Goal: Leave review/rating: Share an evaluation or opinion about a product, service, or content

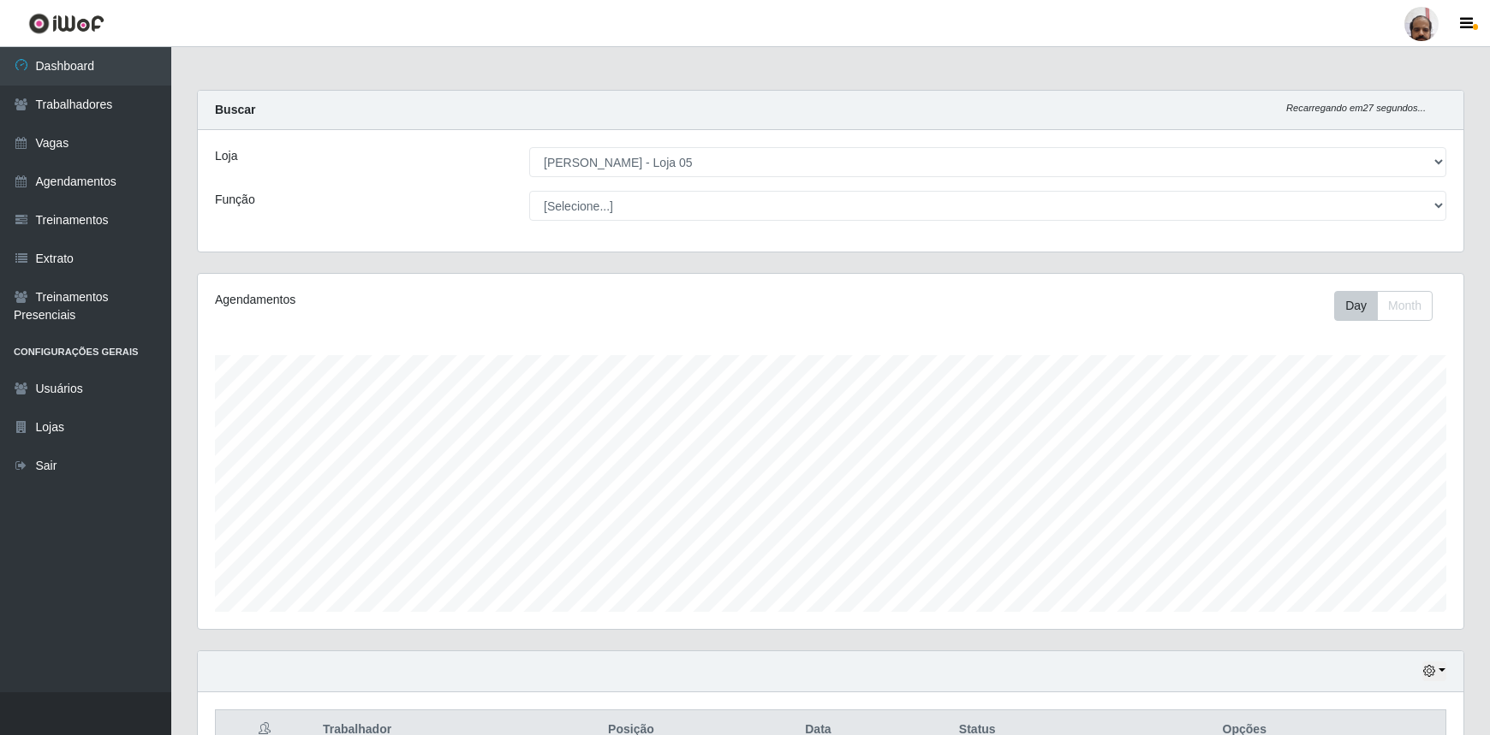
select select "252"
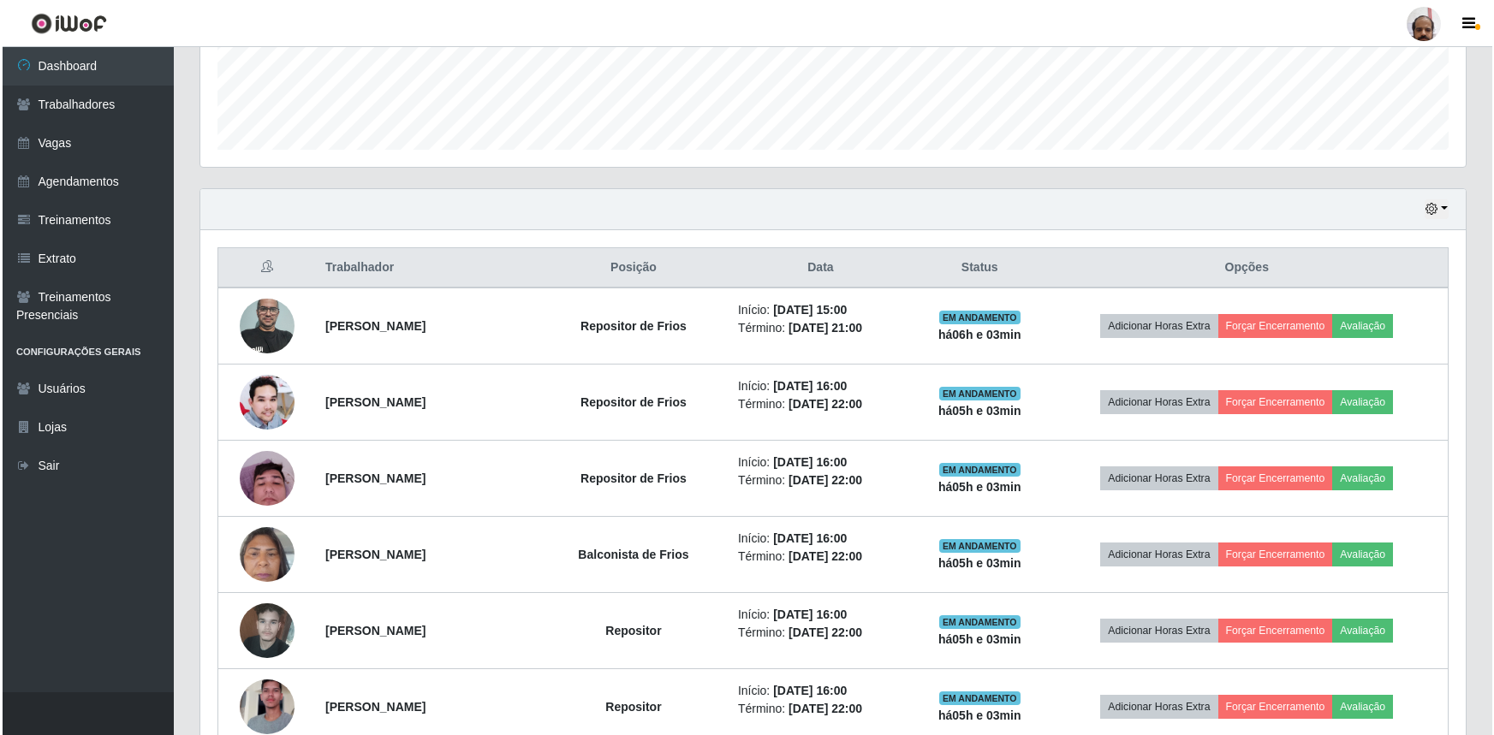
scroll to position [467, 0]
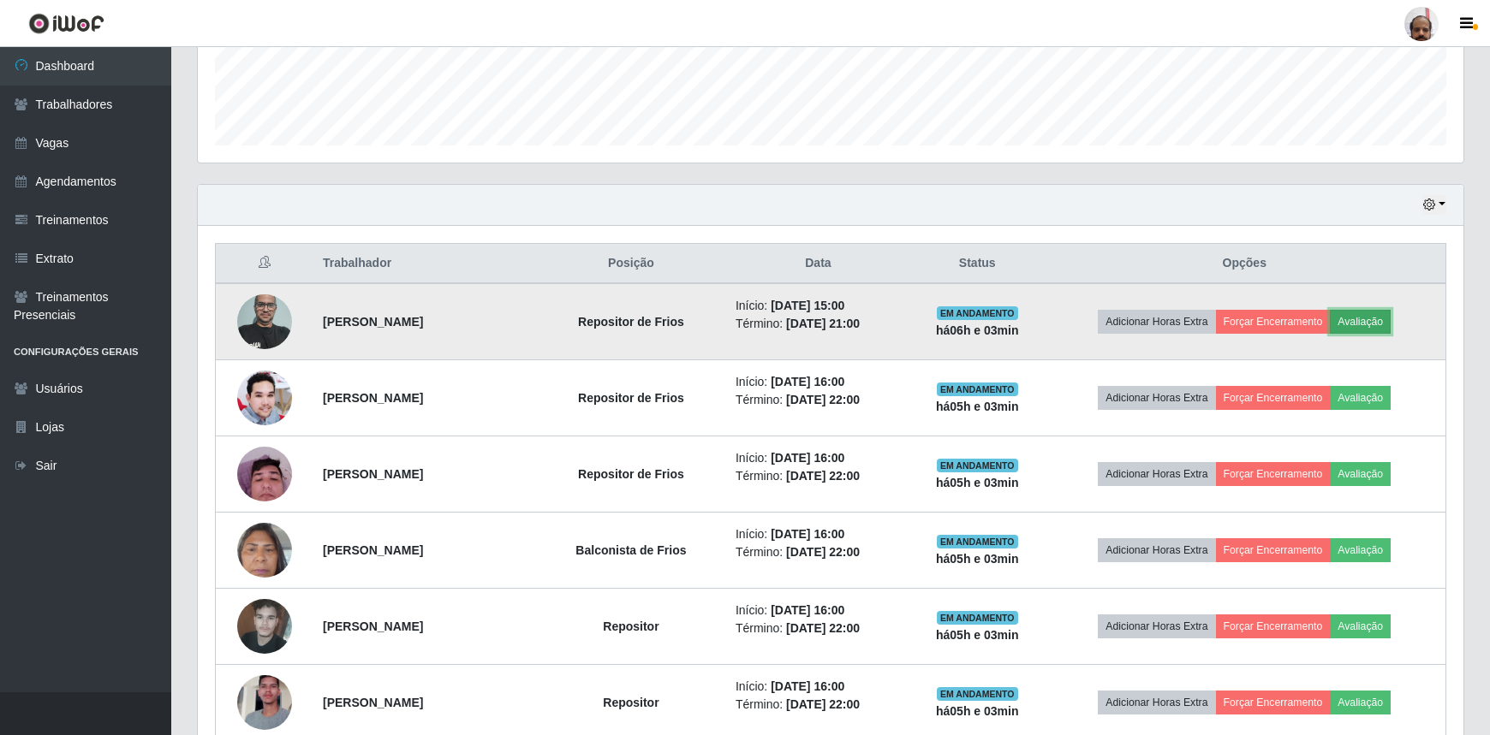
click at [1378, 315] on button "Avaliação" at bounding box center [1359, 322] width 61 height 24
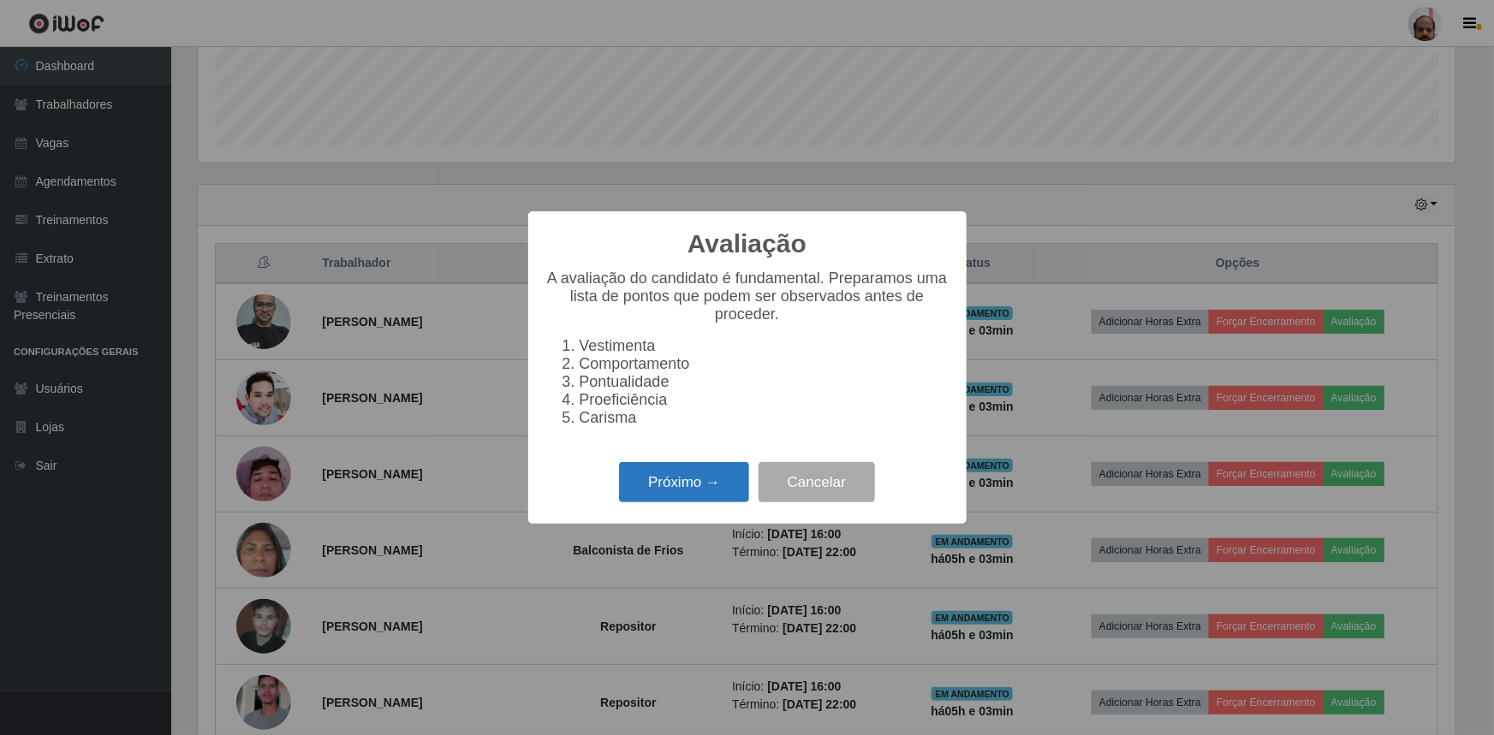
click at [706, 494] on button "Próximo →" at bounding box center [684, 482] width 130 height 40
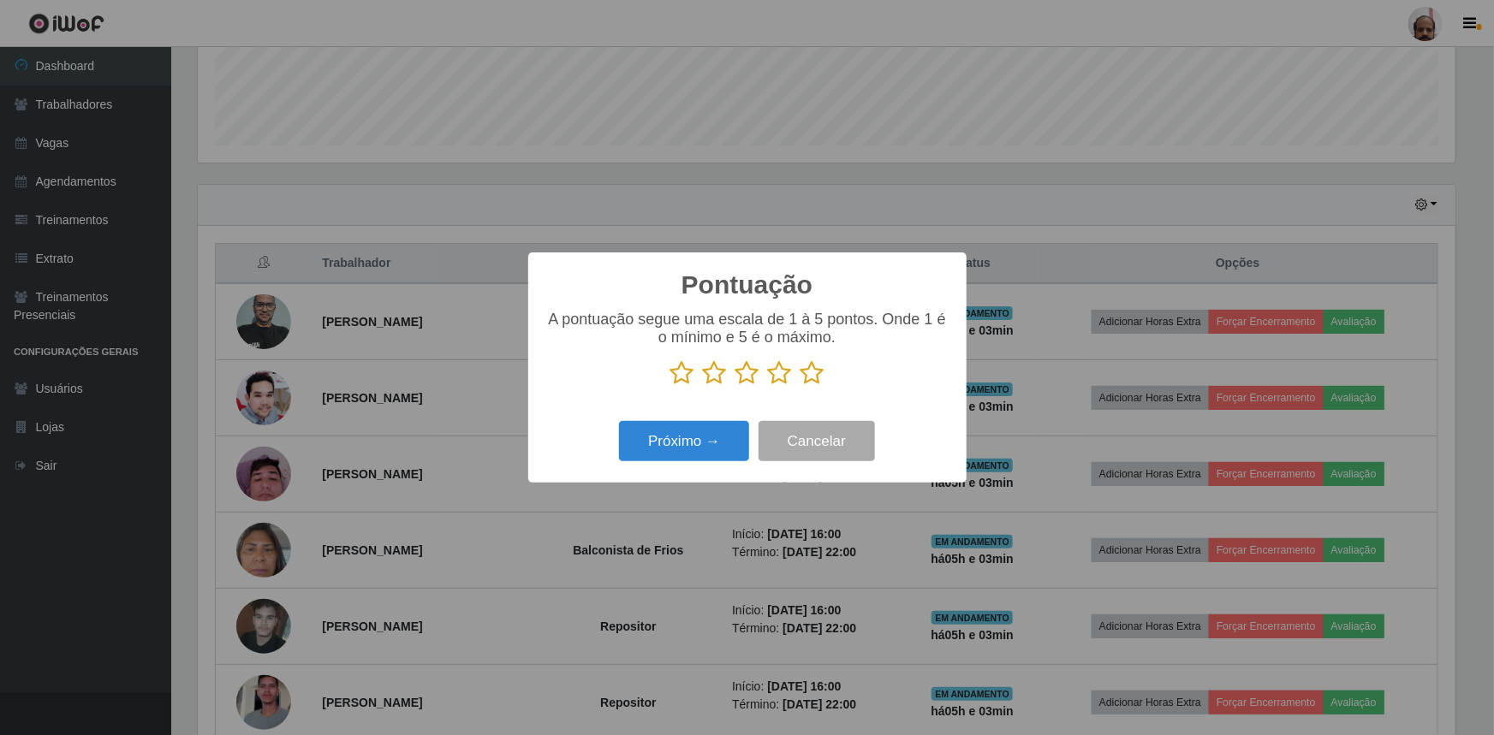
click at [815, 375] on icon at bounding box center [812, 373] width 24 height 26
click at [800, 386] on input "radio" at bounding box center [800, 386] width 0 height 0
click at [693, 452] on button "Próximo →" at bounding box center [684, 441] width 130 height 40
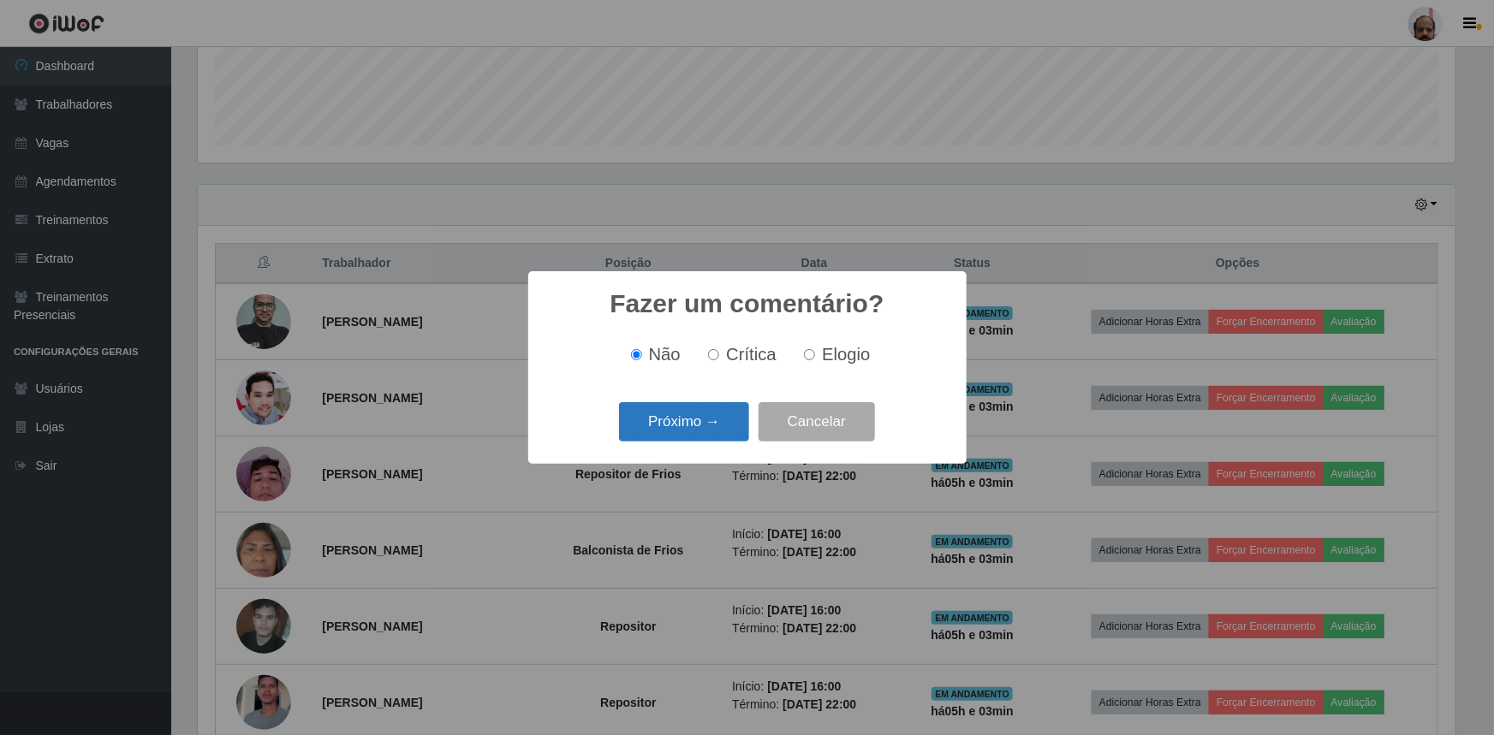
click at [693, 427] on button "Próximo →" at bounding box center [684, 422] width 130 height 40
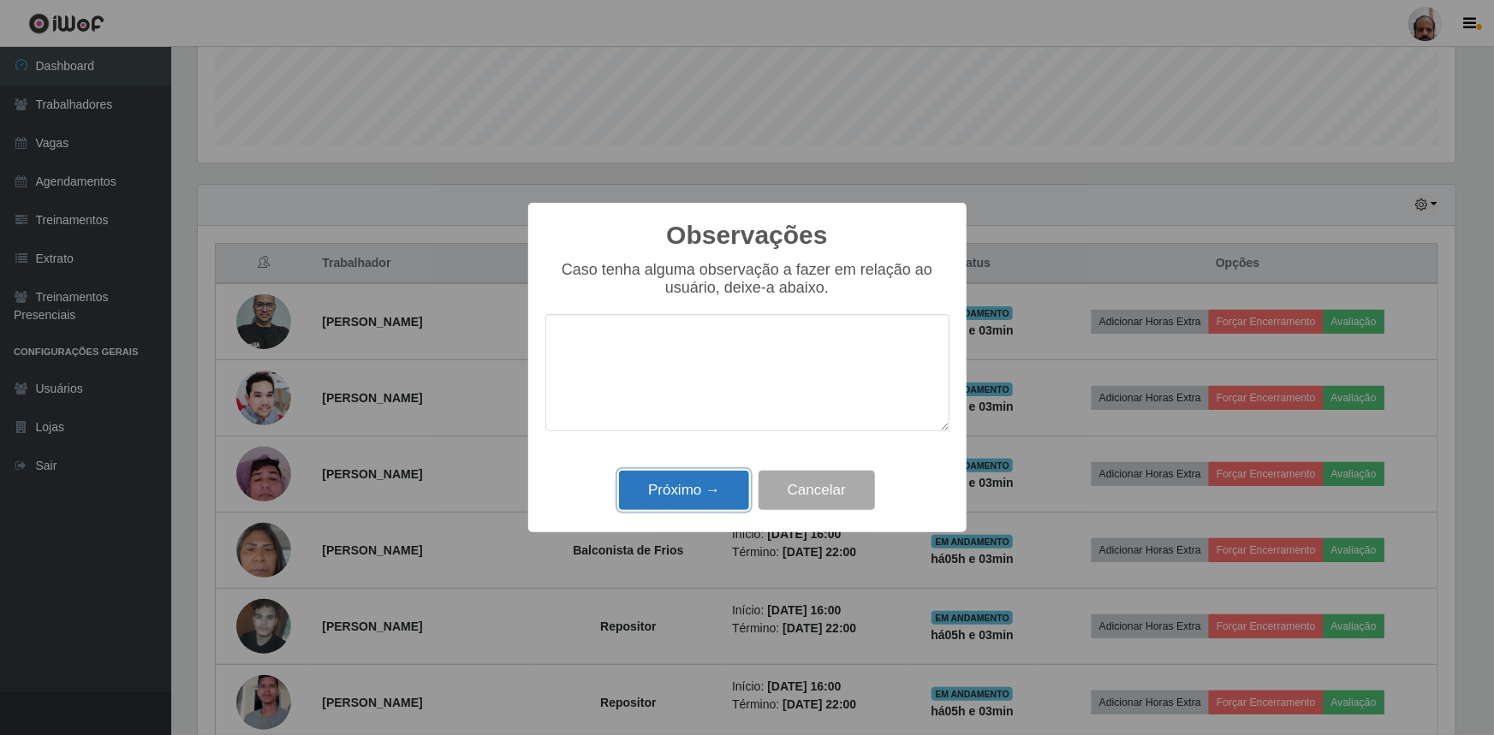
click at [708, 491] on button "Próximo →" at bounding box center [684, 491] width 130 height 40
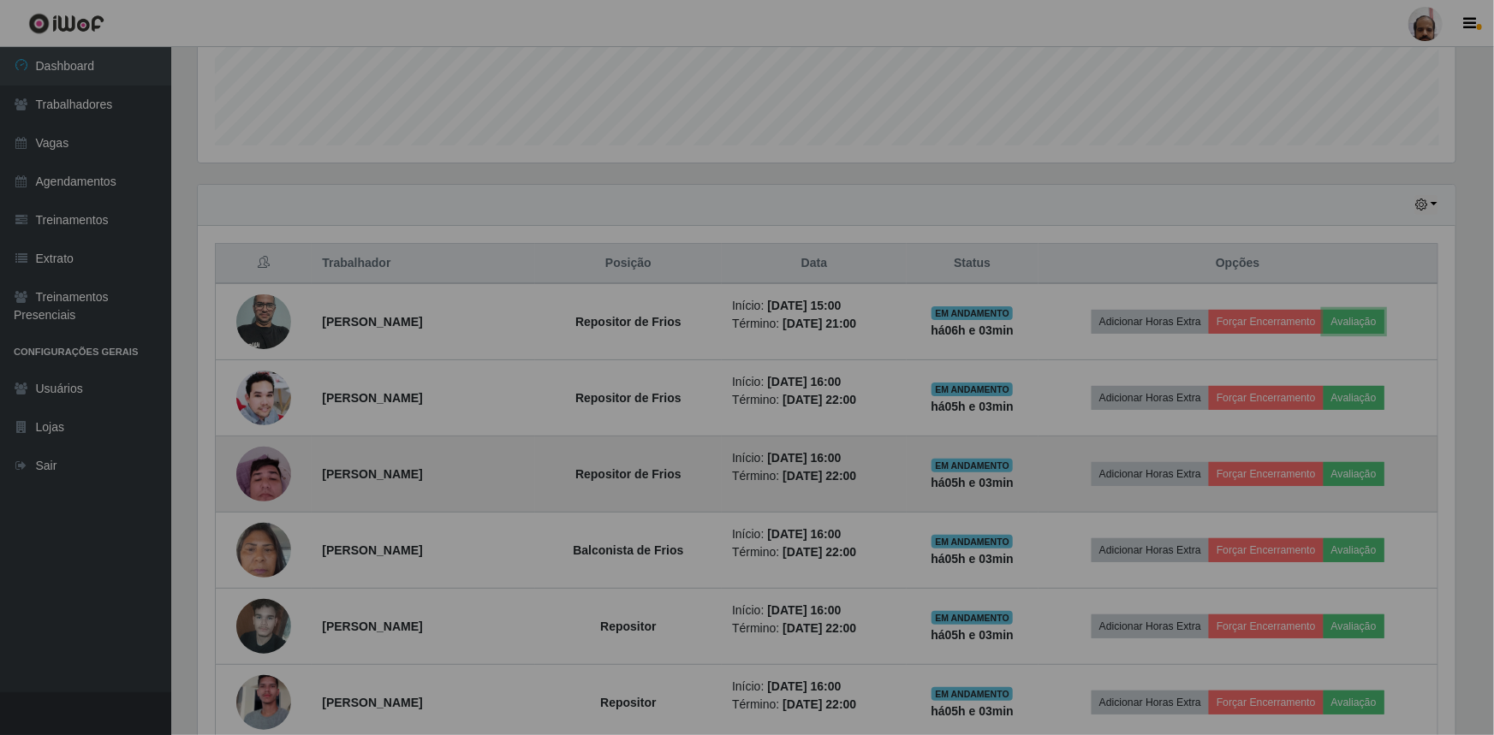
scroll to position [355, 1265]
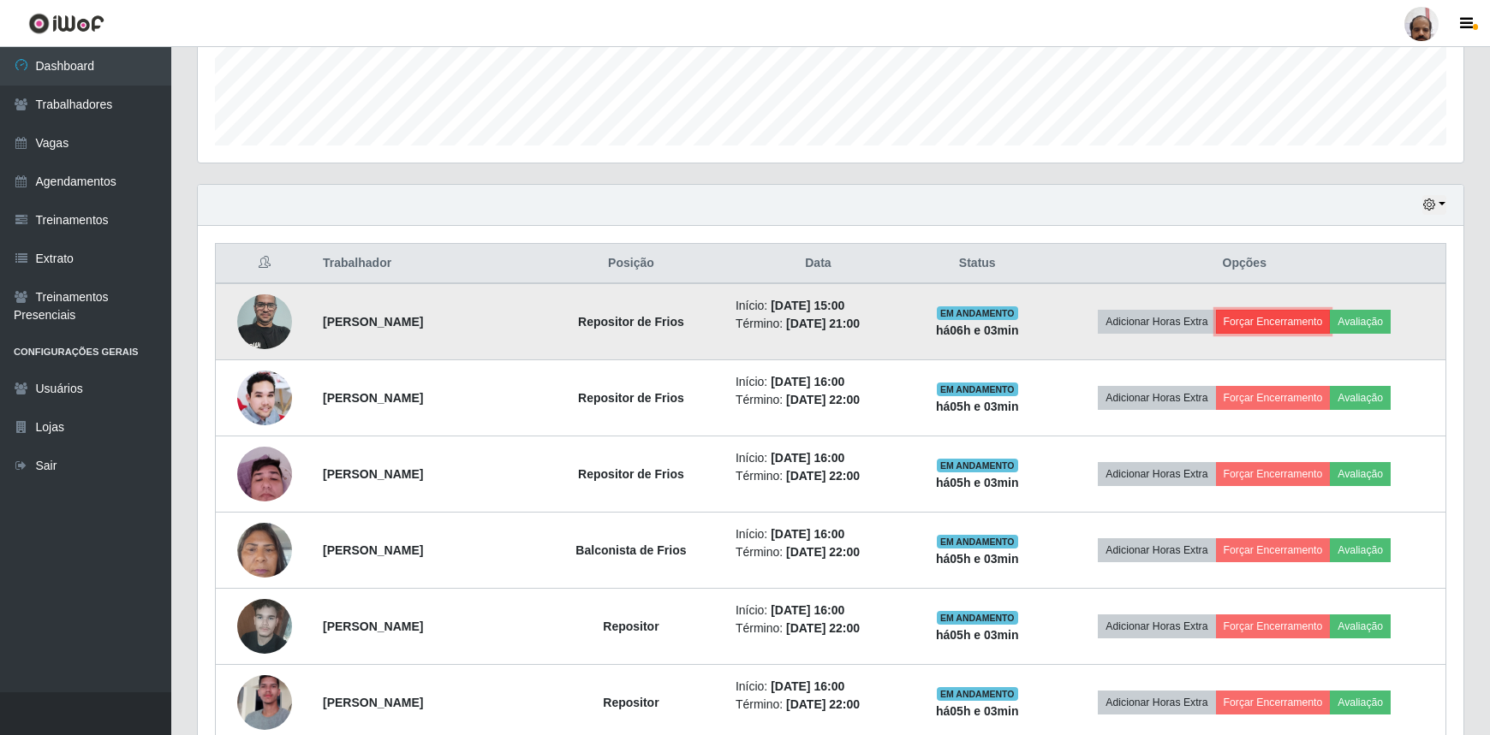
click at [1284, 319] on button "Forçar Encerramento" at bounding box center [1273, 322] width 115 height 24
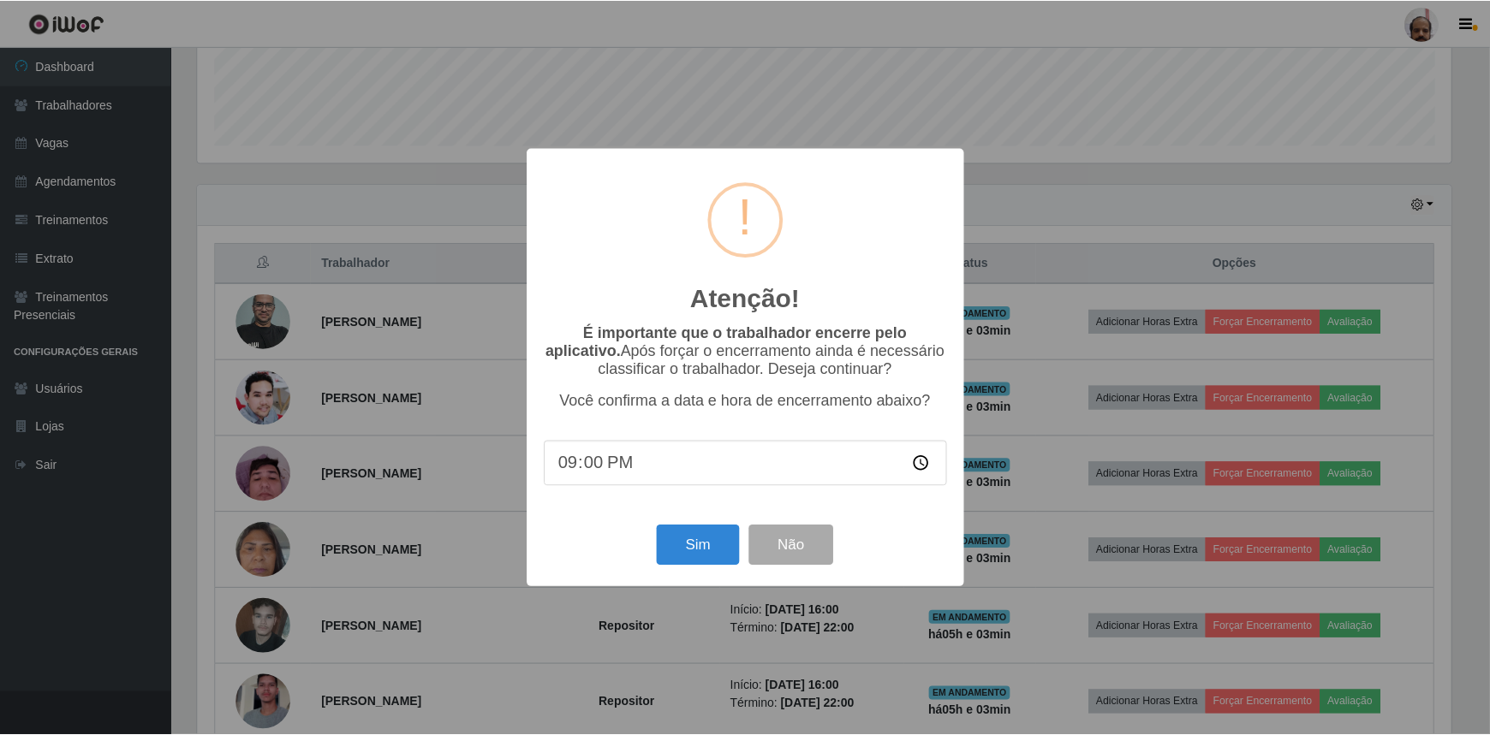
scroll to position [355, 1258]
click at [695, 548] on button "Sim" at bounding box center [699, 546] width 83 height 40
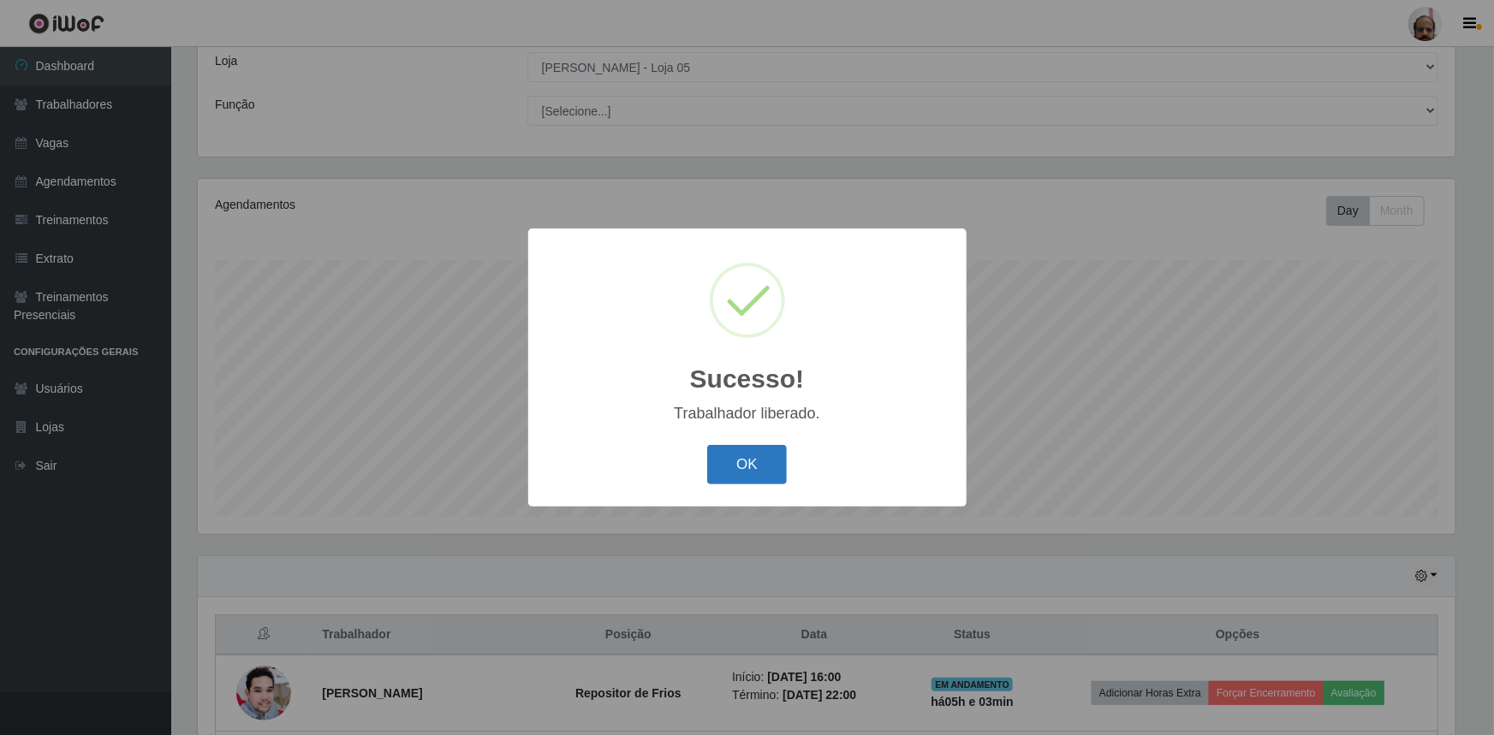
click at [737, 457] on button "OK" at bounding box center [747, 465] width 80 height 40
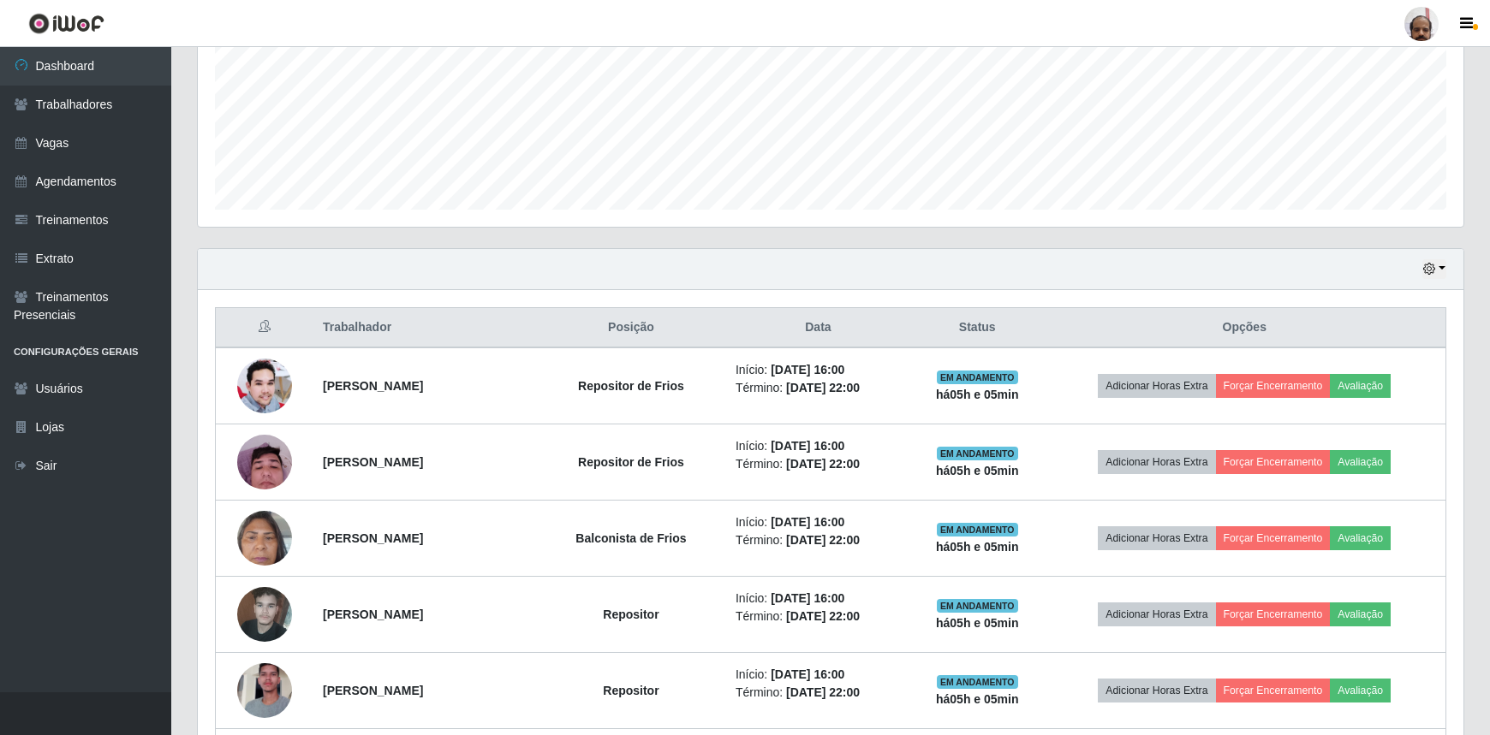
scroll to position [297, 0]
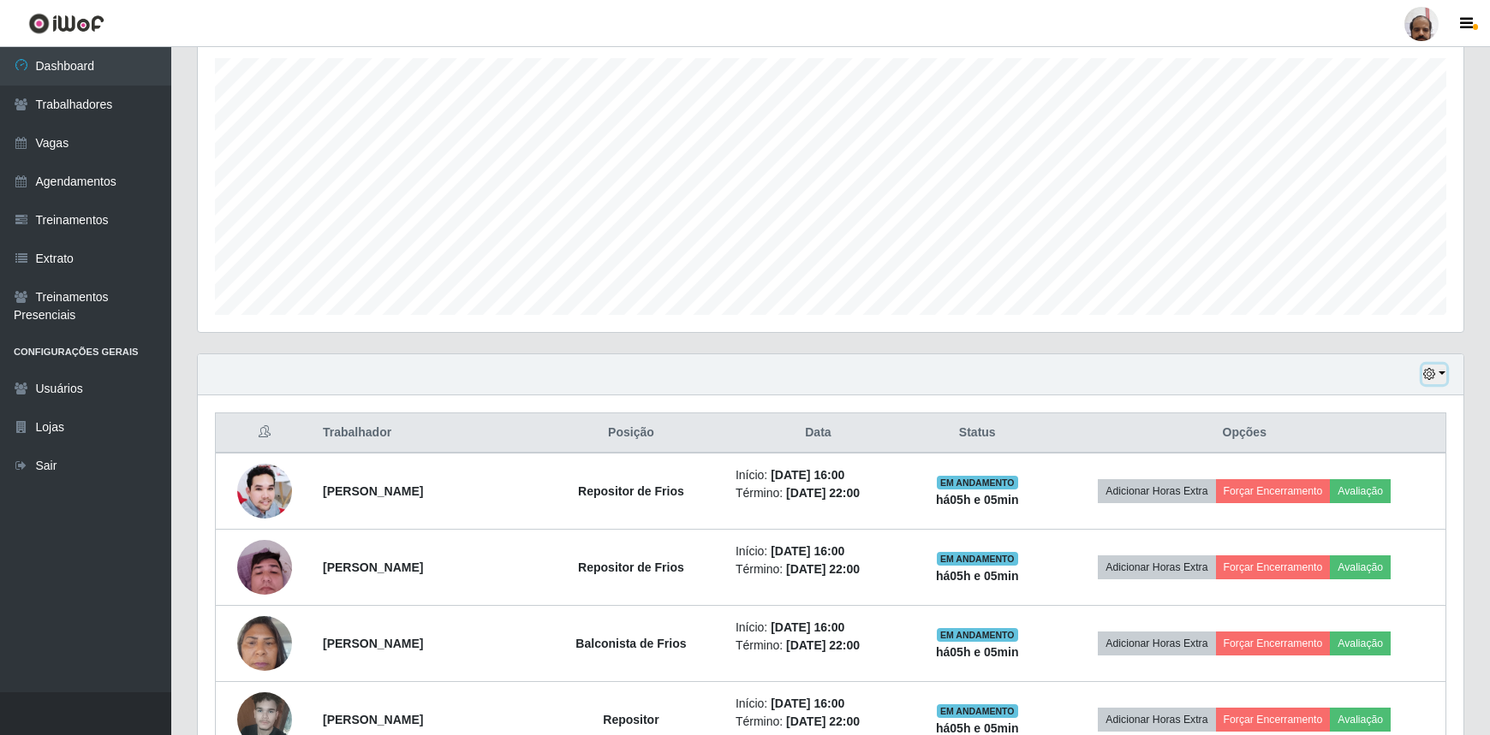
click at [1432, 373] on icon "button" at bounding box center [1429, 374] width 12 height 12
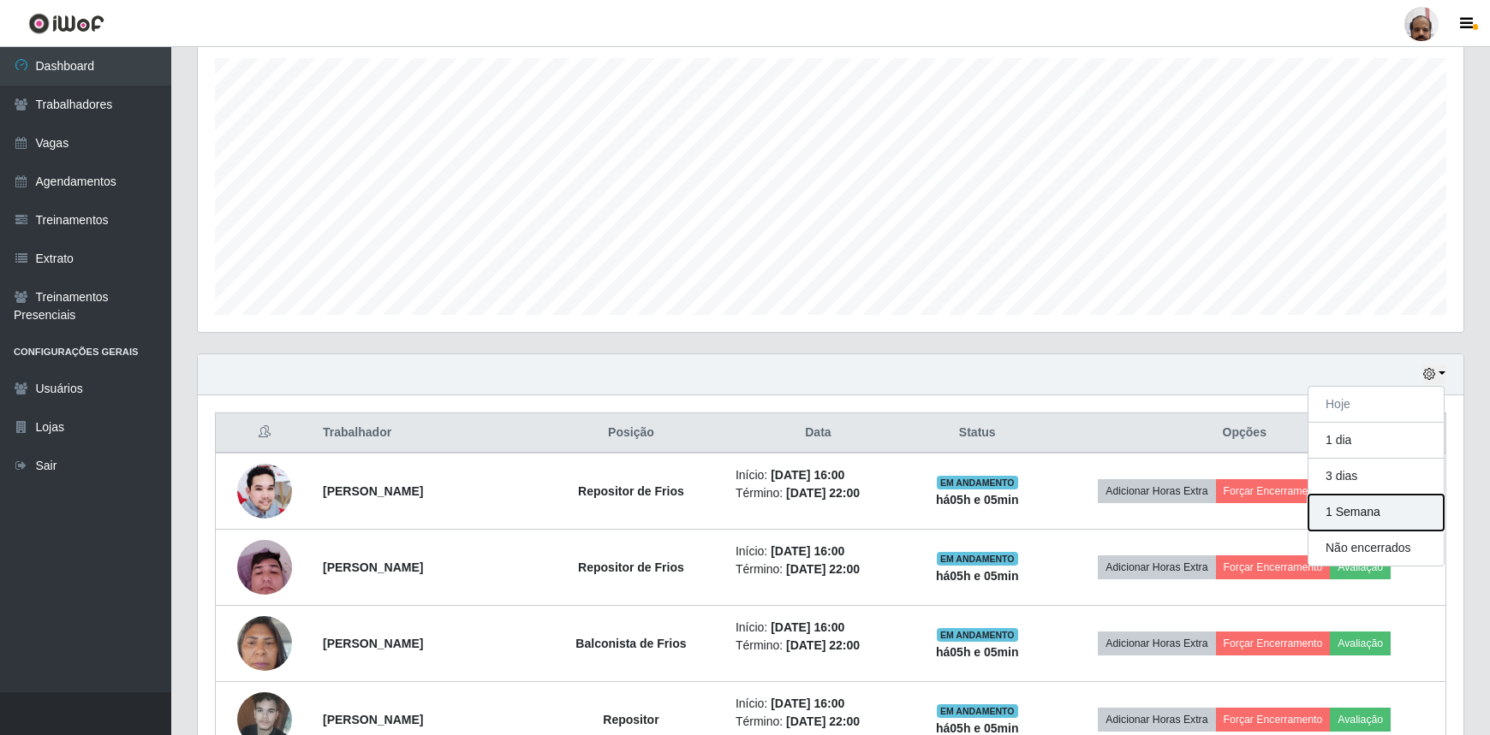
click at [1364, 512] on button "1 Semana" at bounding box center [1375, 513] width 135 height 36
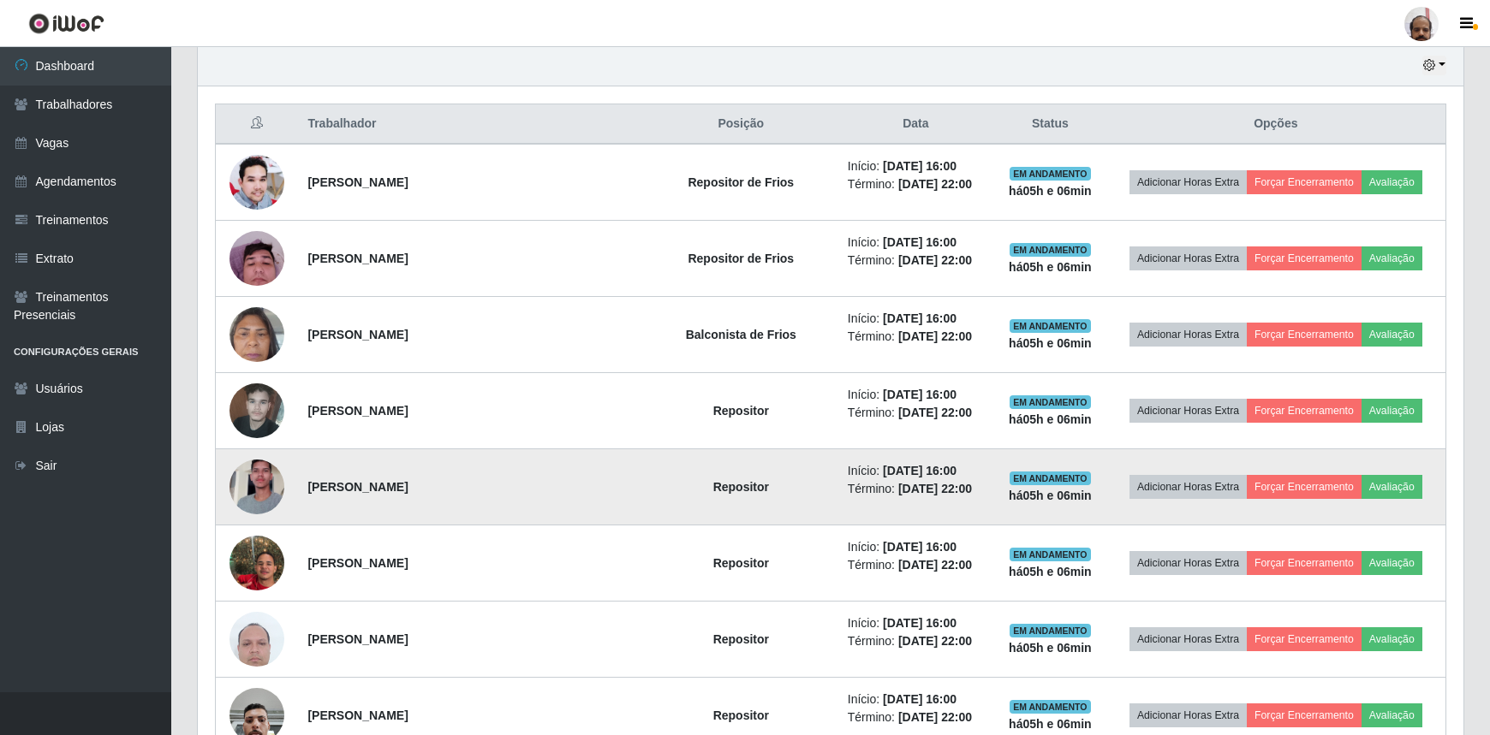
scroll to position [608, 0]
